Goal: Answer question/provide support

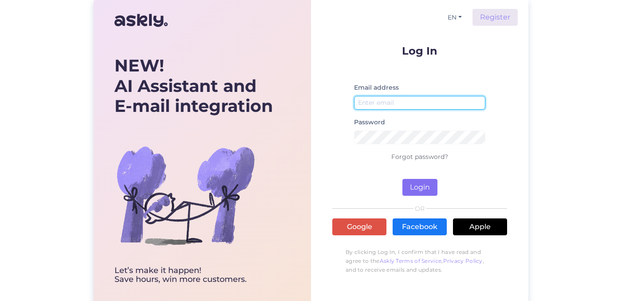
type input "[EMAIL_ADDRESS][DOMAIN_NAME]"
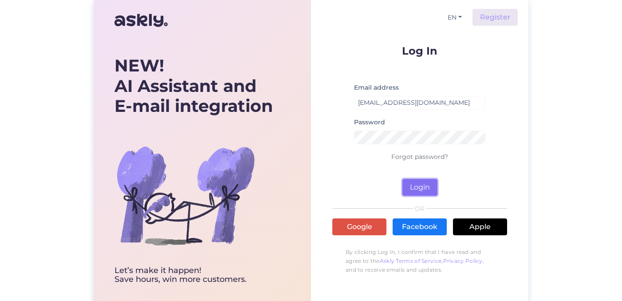
click at [430, 187] on button "Login" at bounding box center [419, 187] width 35 height 17
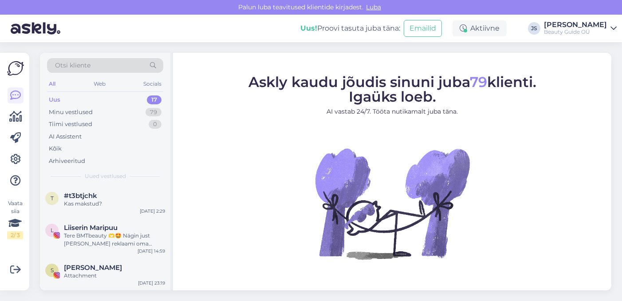
click at [55, 99] on div "Uus" at bounding box center [55, 99] width 12 height 9
click at [86, 199] on span "#t3btjchk" at bounding box center [80, 196] width 33 height 8
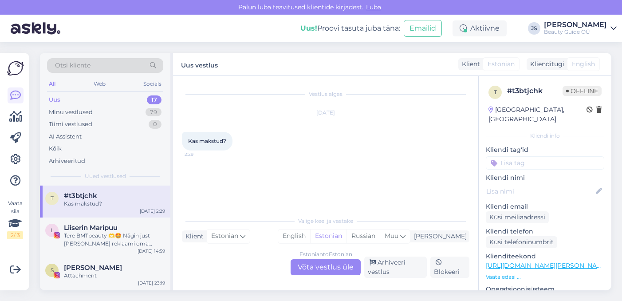
click at [331, 268] on div "Estonian to Estonian Võta vestlus üle" at bounding box center [325, 267] width 70 height 16
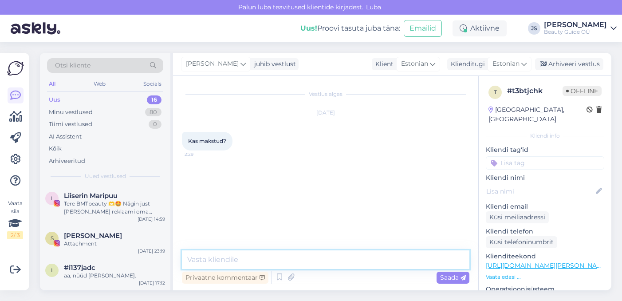
click at [257, 261] on textarea at bounding box center [325, 259] width 287 height 19
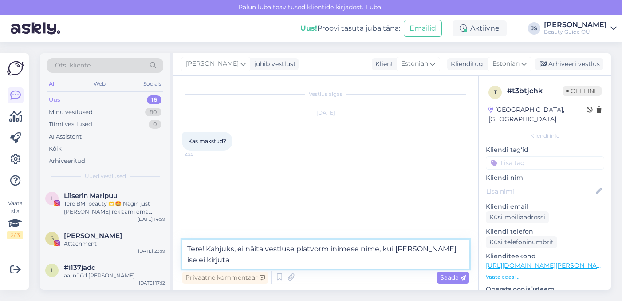
drag, startPoint x: 383, startPoint y: 247, endPoint x: 397, endPoint y: 259, distance: 17.9
click at [397, 259] on textarea "Tere! Kahjuks, ei näita vestluse platvorm inimese nime, kui [PERSON_NAME] ise e…" at bounding box center [325, 253] width 287 height 29
drag, startPoint x: 378, startPoint y: 249, endPoint x: 384, endPoint y: 253, distance: 7.0
click at [378, 249] on textarea "Tere! Kahjuks, ei näita vestluse platvorm inimese nime. Seepärast ei oska me ka…" at bounding box center [325, 253] width 287 height 29
click at [331, 259] on textarea "Tere! Kahjuks, ei näita vestluse platvorm inimese nime, e-mail või mingit muud …" at bounding box center [325, 253] width 287 height 29
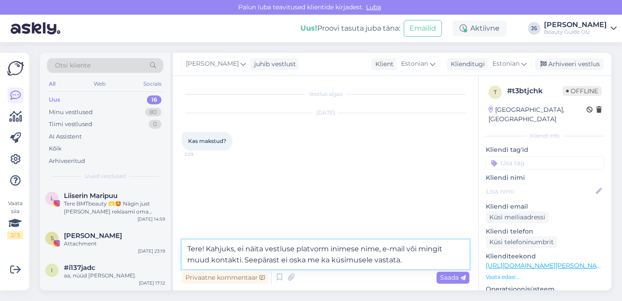
drag, startPoint x: 401, startPoint y: 261, endPoint x: 399, endPoint y: 267, distance: 6.9
click at [401, 261] on textarea "Tere! Kahjuks, ei näita vestluse platvorm inimese nime, e-mail või mingit muud …" at bounding box center [325, 253] width 287 height 29
type textarea "Tere! Kahjuks, ei näita vestluse platvorm inimese nime, e-mail või mingit muud …"
click at [450, 278] on span "Saada" at bounding box center [453, 277] width 26 height 8
